Goal: Transaction & Acquisition: Download file/media

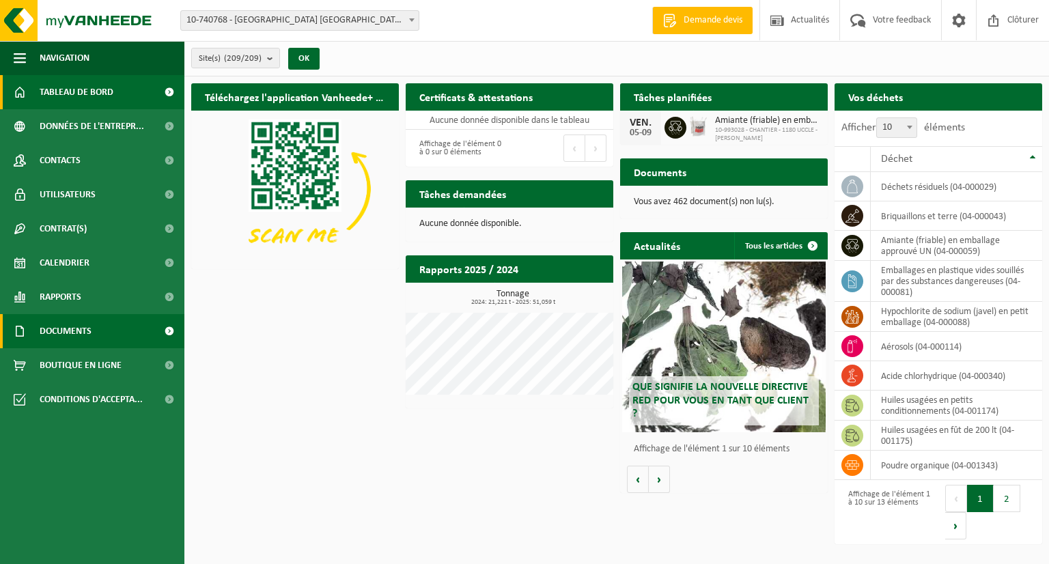
click at [80, 328] on span "Documents" at bounding box center [66, 331] width 52 height 34
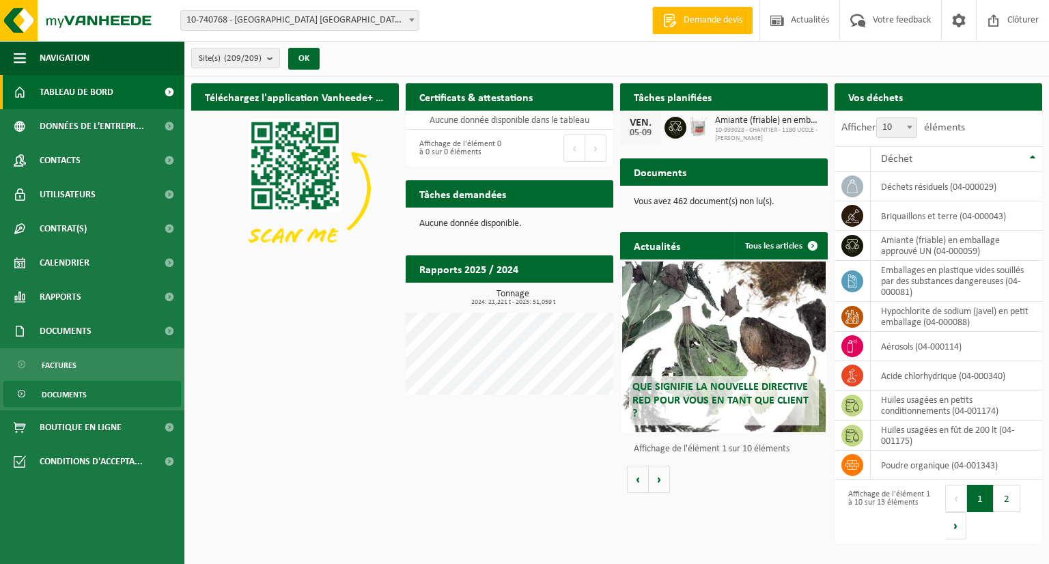
click at [70, 391] on span "Documents" at bounding box center [64, 395] width 45 height 26
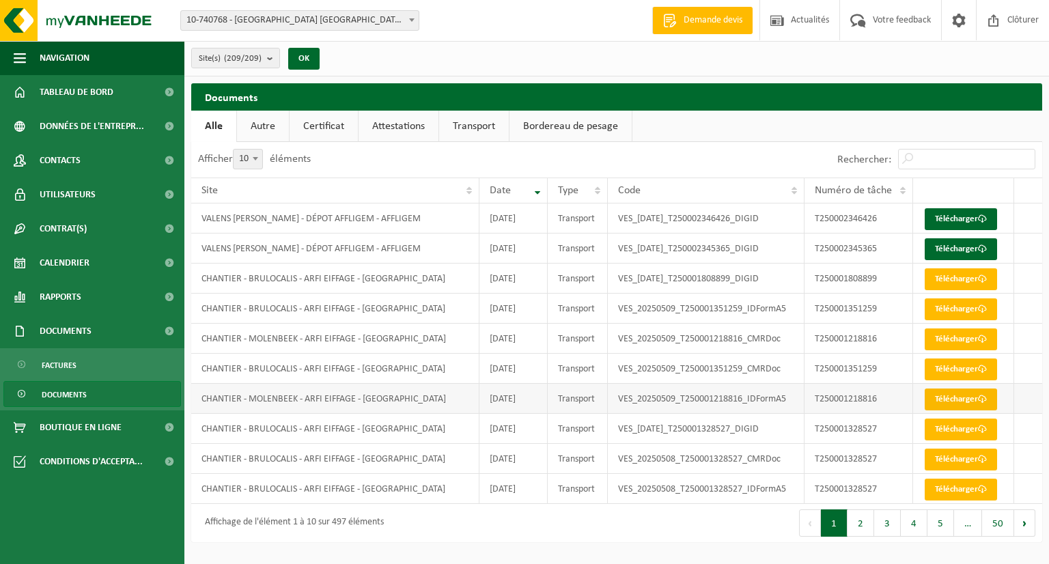
click at [933, 401] on link "Télécharger" at bounding box center [960, 399] width 72 height 22
click at [956, 339] on link "Télécharger" at bounding box center [960, 339] width 72 height 22
click at [972, 281] on link "Télécharger" at bounding box center [960, 279] width 72 height 22
click at [959, 309] on link "Télécharger" at bounding box center [960, 309] width 72 height 22
click at [959, 337] on link "Télécharger" at bounding box center [960, 339] width 72 height 22
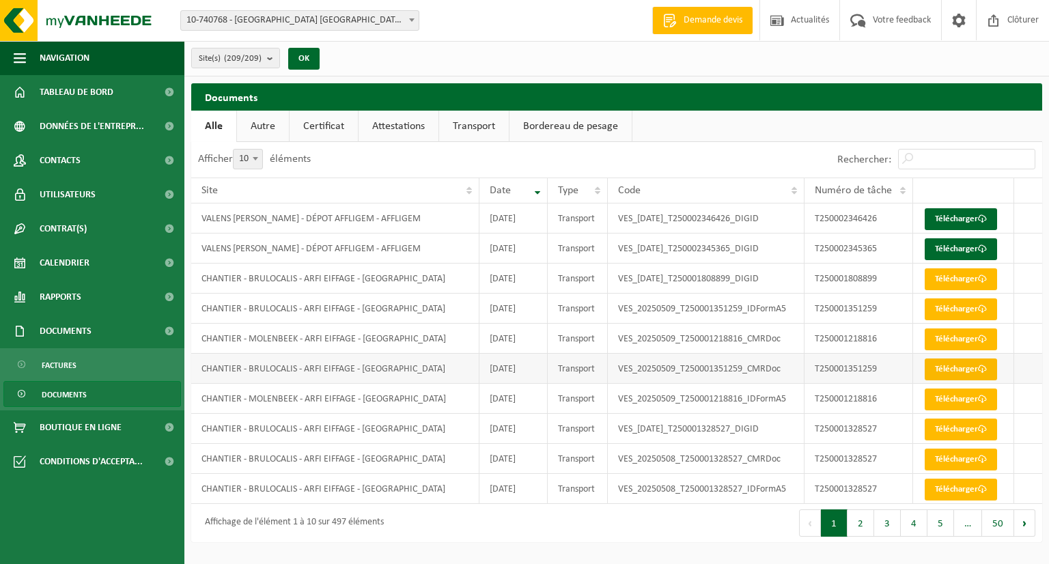
click at [958, 365] on link "Télécharger" at bounding box center [960, 369] width 72 height 22
click at [960, 399] on link "Télécharger" at bounding box center [960, 399] width 72 height 22
click at [960, 422] on link "Télécharger" at bounding box center [960, 430] width 72 height 22
click at [959, 451] on link "Télécharger" at bounding box center [960, 460] width 72 height 22
click at [960, 485] on link "Télécharger" at bounding box center [960, 490] width 72 height 22
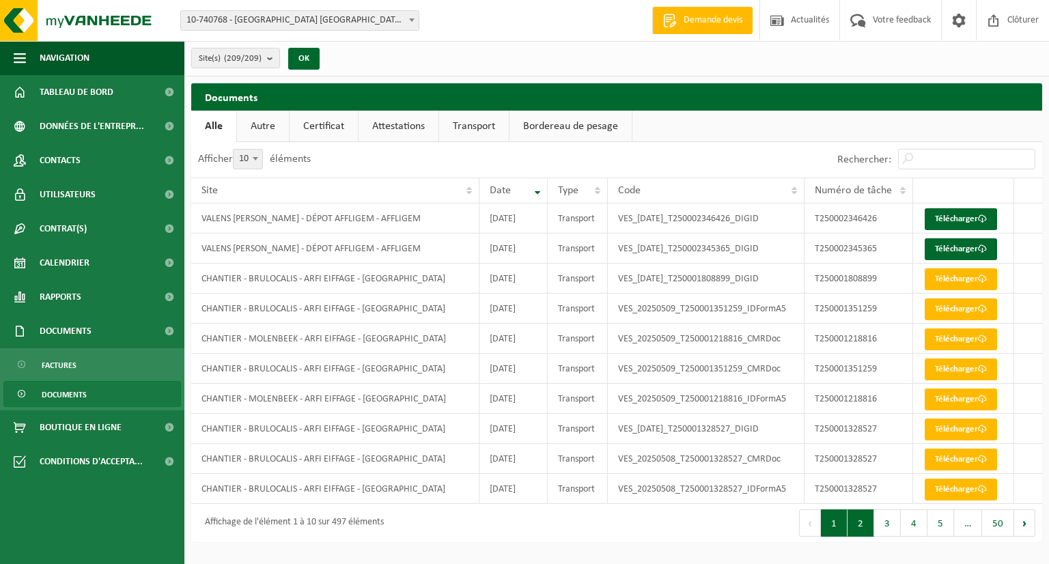
click at [860, 524] on button "2" at bounding box center [860, 522] width 27 height 27
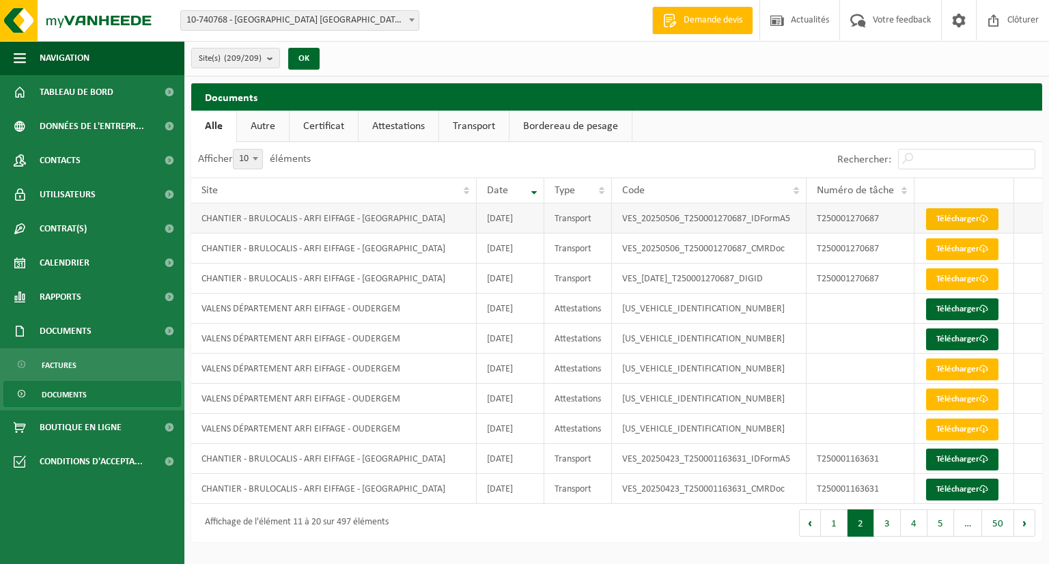
click at [974, 216] on link "Télécharger" at bounding box center [962, 219] width 72 height 22
click at [973, 248] on link "Télécharger" at bounding box center [962, 249] width 72 height 22
click at [975, 281] on link "Télécharger" at bounding box center [962, 279] width 72 height 22
click at [414, 126] on link "Attestations" at bounding box center [398, 126] width 80 height 31
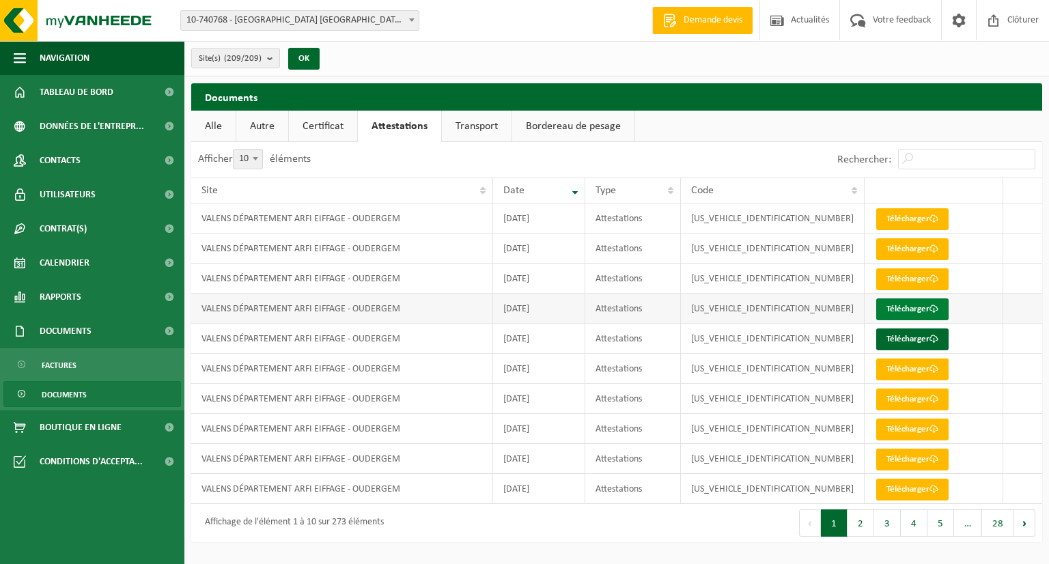
click at [903, 313] on link "Télécharger" at bounding box center [912, 309] width 72 height 22
click at [906, 337] on link "Télécharger" at bounding box center [912, 339] width 72 height 22
click at [888, 309] on link "Télécharger" at bounding box center [912, 309] width 72 height 22
click at [888, 342] on link "Télécharger" at bounding box center [912, 339] width 72 height 22
click at [217, 132] on link "Alle" at bounding box center [213, 126] width 44 height 31
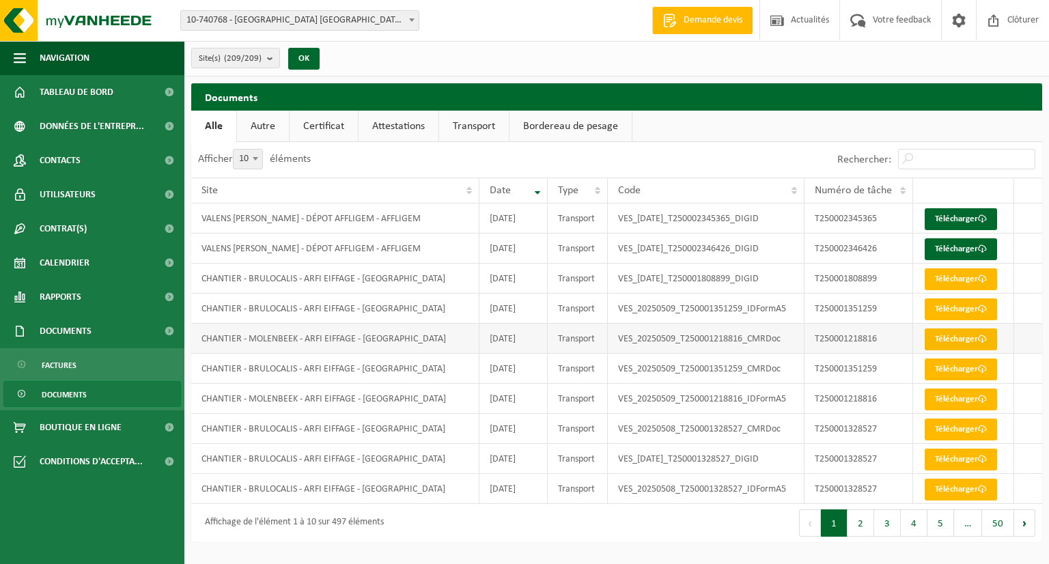
click at [965, 336] on link "Télécharger" at bounding box center [960, 339] width 72 height 22
click at [967, 401] on link "Télécharger" at bounding box center [960, 399] width 72 height 22
click at [407, 129] on link "Attestations" at bounding box center [398, 126] width 80 height 31
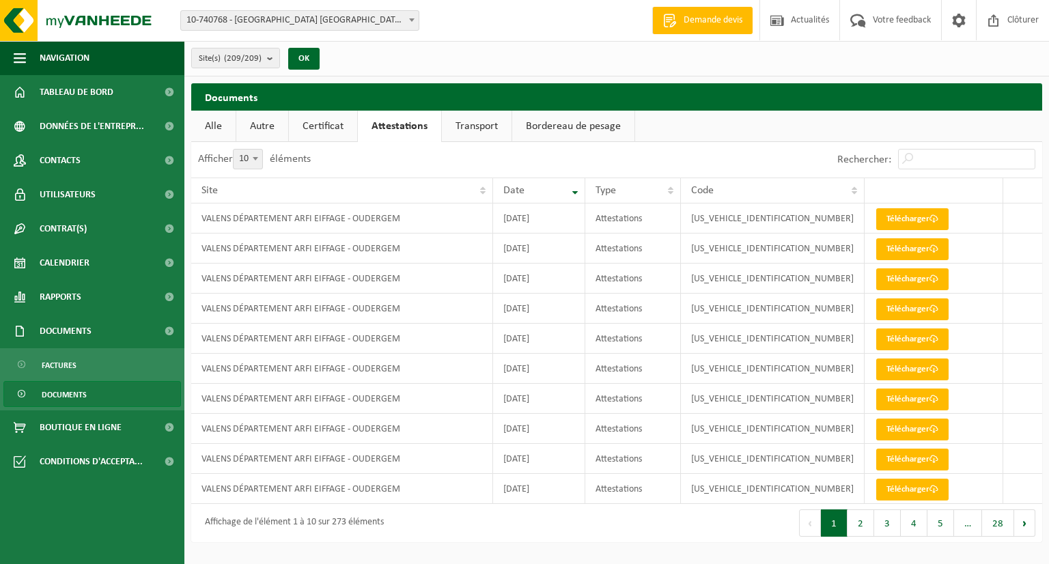
click at [466, 132] on link "Transport" at bounding box center [477, 126] width 70 height 31
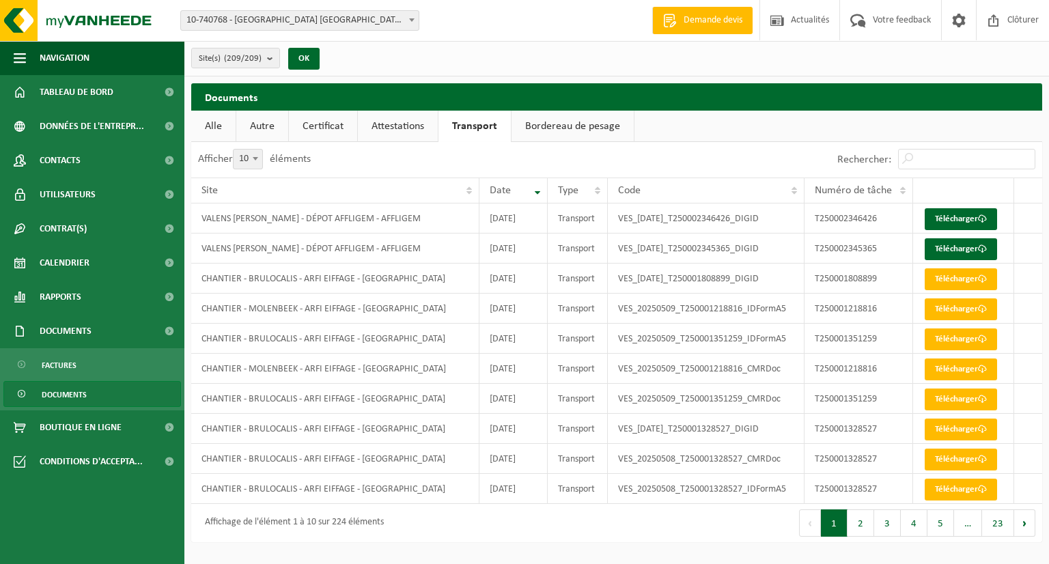
click at [324, 134] on link "Certificat" at bounding box center [323, 126] width 68 height 31
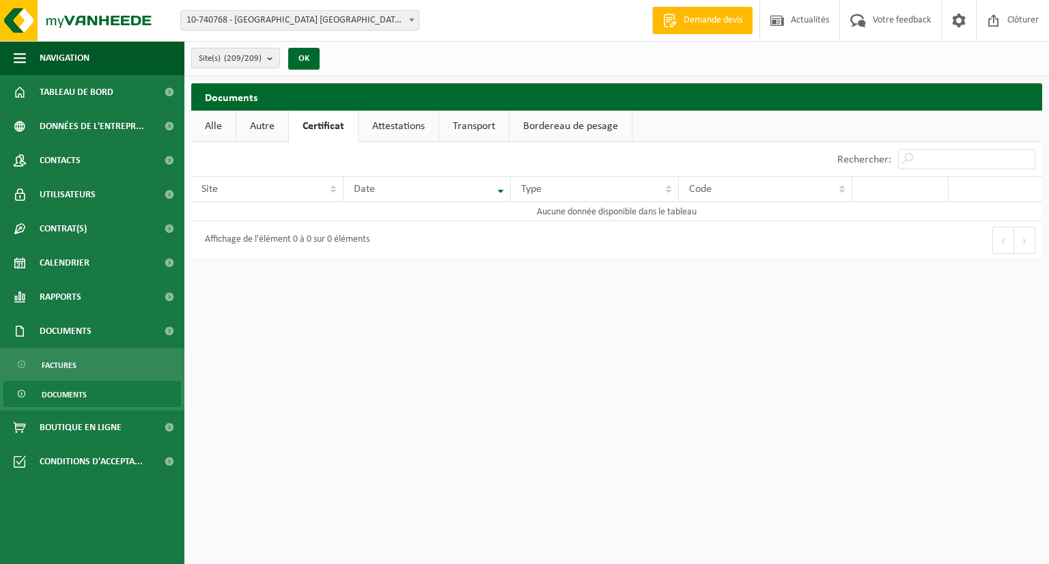
click at [324, 134] on link "Certificat" at bounding box center [323, 126] width 69 height 31
click at [437, 129] on ul "Alle Autre Certificat Attestations Transport Bordereau de pesage" at bounding box center [616, 126] width 851 height 31
click at [470, 126] on link "Transport" at bounding box center [474, 126] width 70 height 31
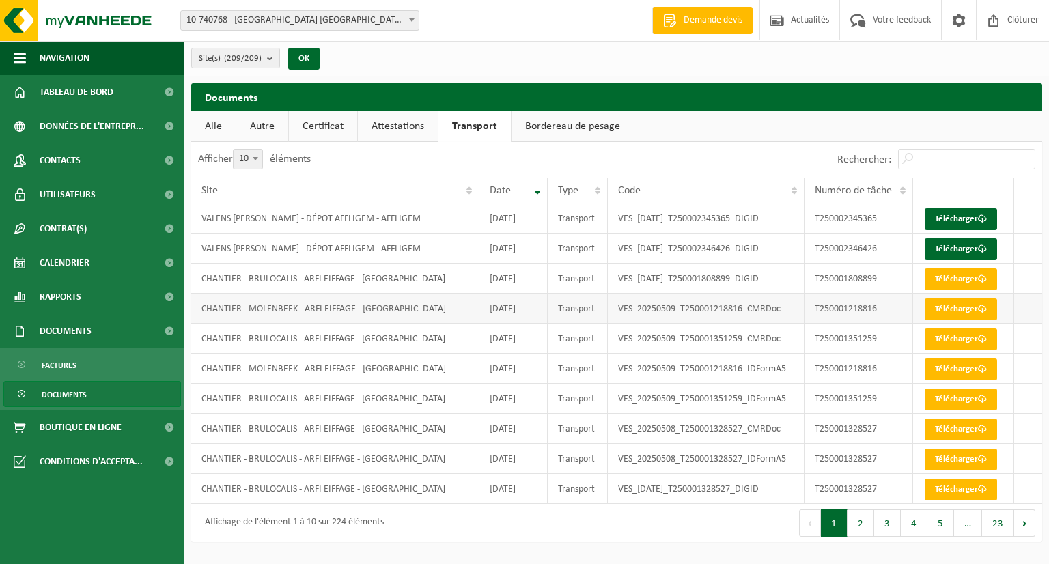
click at [333, 307] on td "CHANTIER - MOLENBEEK - ARFI EIFFAGE - [GEOGRAPHIC_DATA]" at bounding box center [335, 309] width 288 height 30
click at [420, 111] on link "Attestations" at bounding box center [398, 126] width 80 height 31
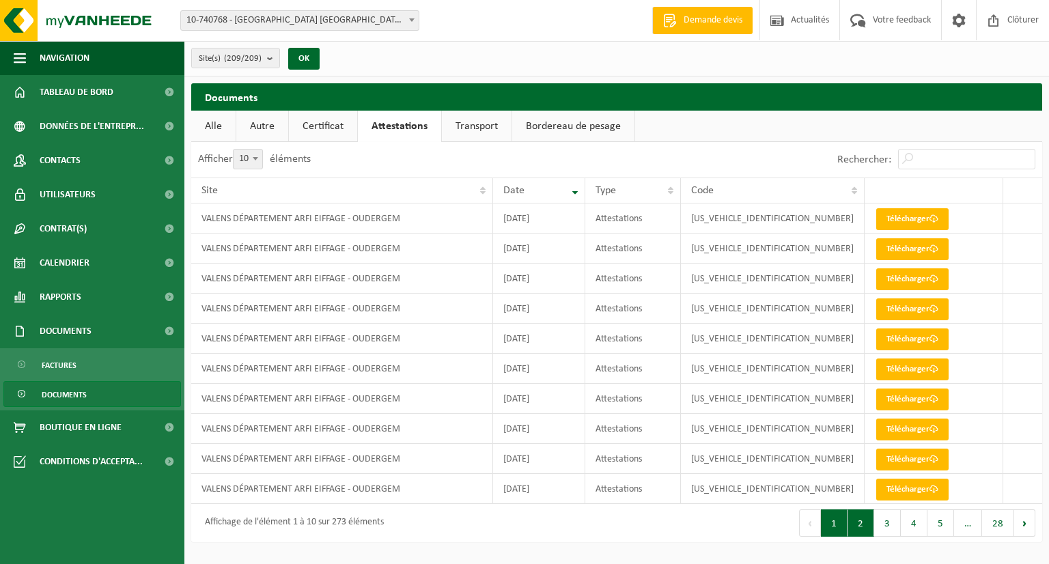
click at [860, 524] on button "2" at bounding box center [860, 522] width 27 height 27
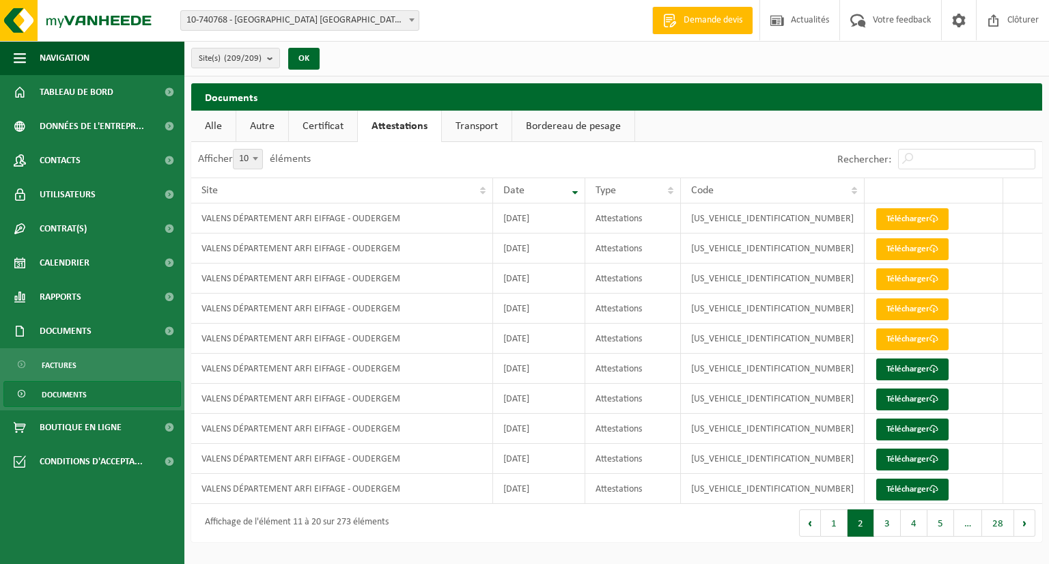
click at [839, 528] on button "1" at bounding box center [834, 522] width 27 height 27
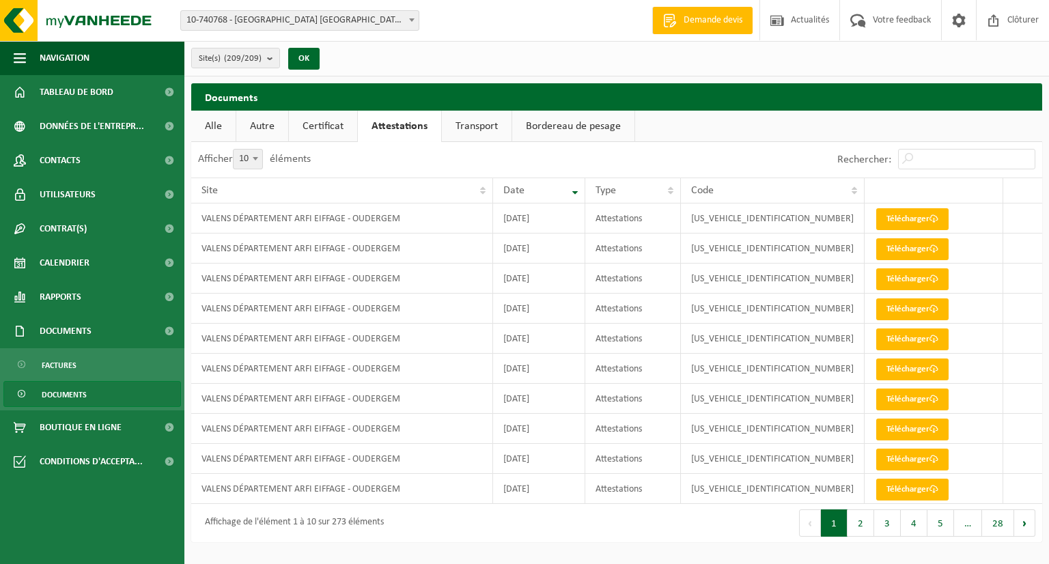
click at [284, 129] on link "Autre" at bounding box center [262, 126] width 52 height 31
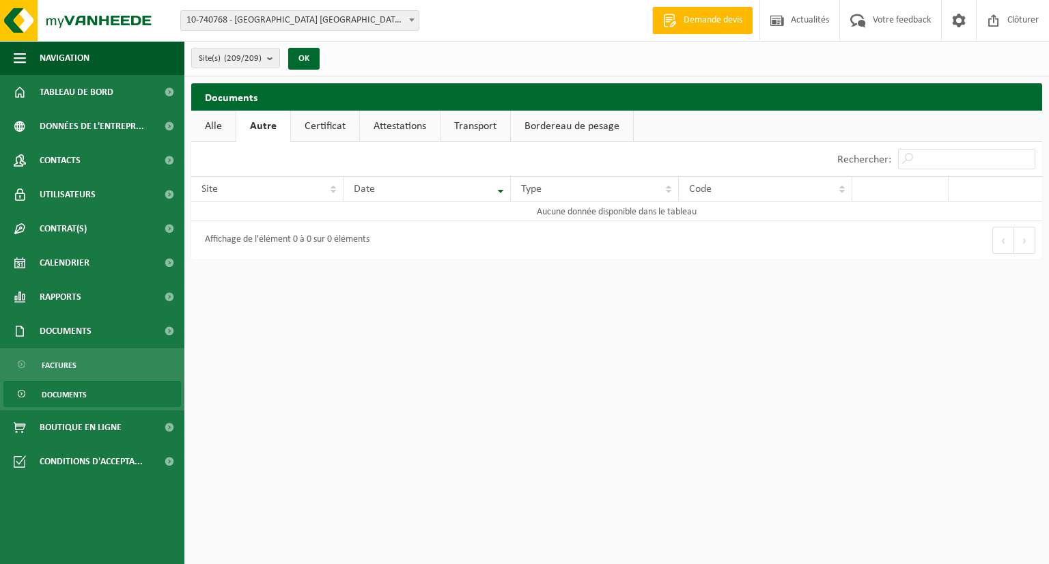
click at [254, 127] on link "Autre" at bounding box center [263, 126] width 54 height 31
click at [401, 23] on span "10-740768 - [GEOGRAPHIC_DATA] [GEOGRAPHIC_DATA] [GEOGRAPHIC_DATA] - [GEOGRAPHIC…" at bounding box center [300, 20] width 238 height 19
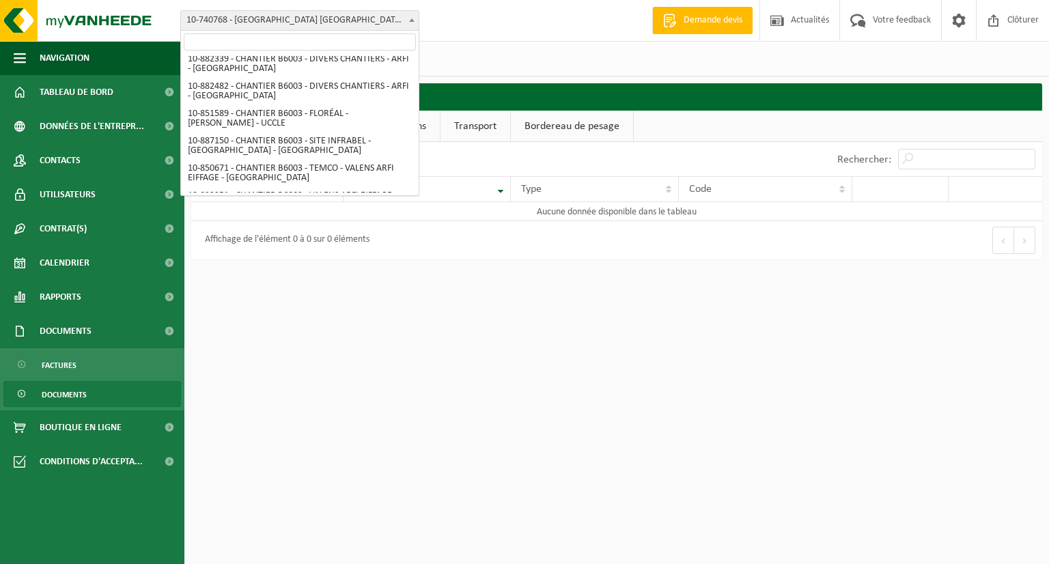
scroll to position [3277, 0]
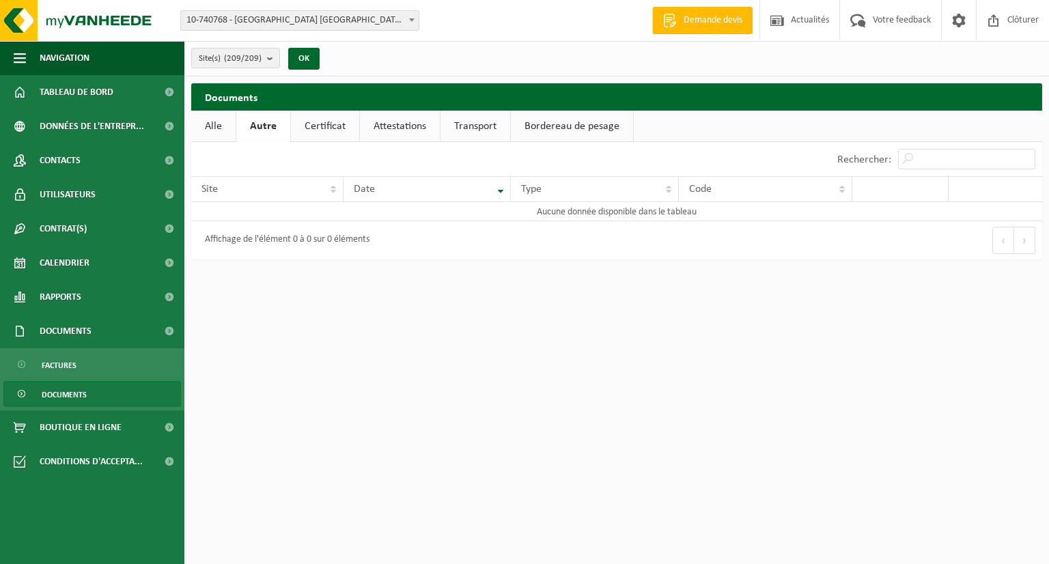
click at [95, 401] on link "Documents" at bounding box center [92, 394] width 178 height 26
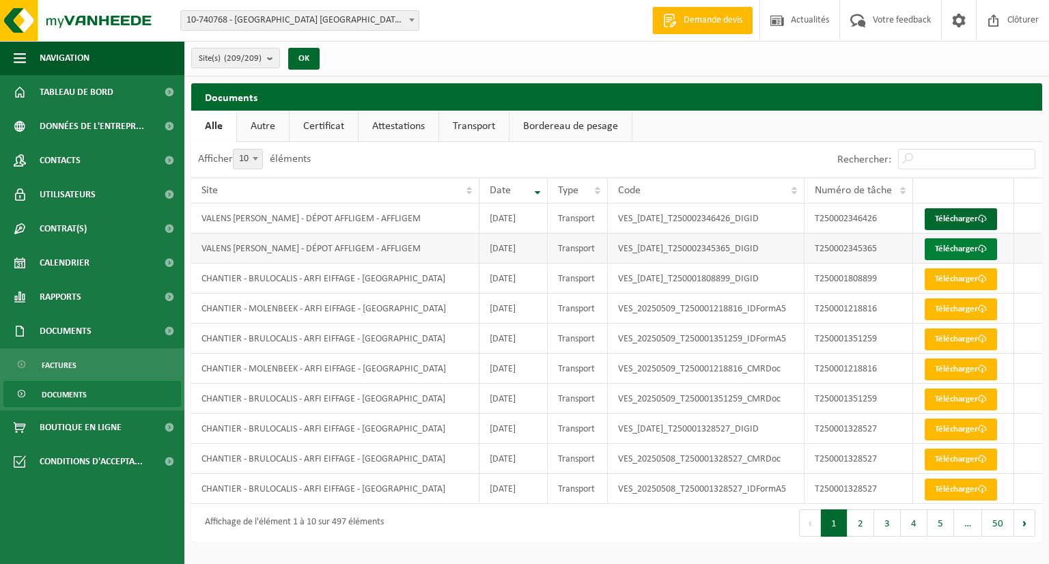
click at [961, 246] on link "Télécharger" at bounding box center [960, 249] width 72 height 22
click at [954, 216] on link "Télécharger" at bounding box center [960, 219] width 72 height 22
click at [402, 128] on link "Attestations" at bounding box center [398, 126] width 80 height 31
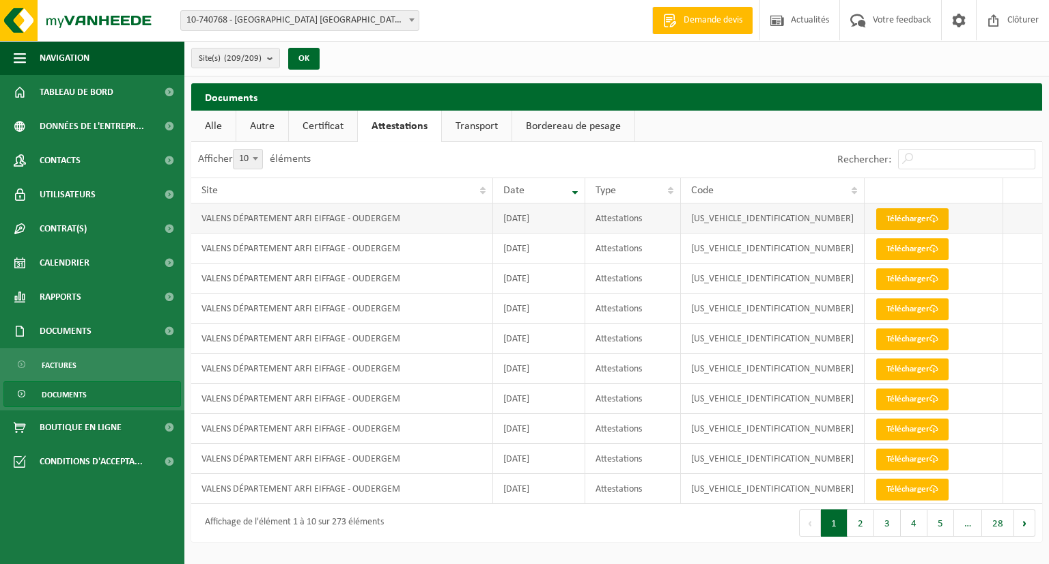
click at [903, 218] on link "Télécharger" at bounding box center [912, 219] width 72 height 22
click at [865, 527] on button "2" at bounding box center [860, 522] width 27 height 27
